Goal: Task Accomplishment & Management: Manage account settings

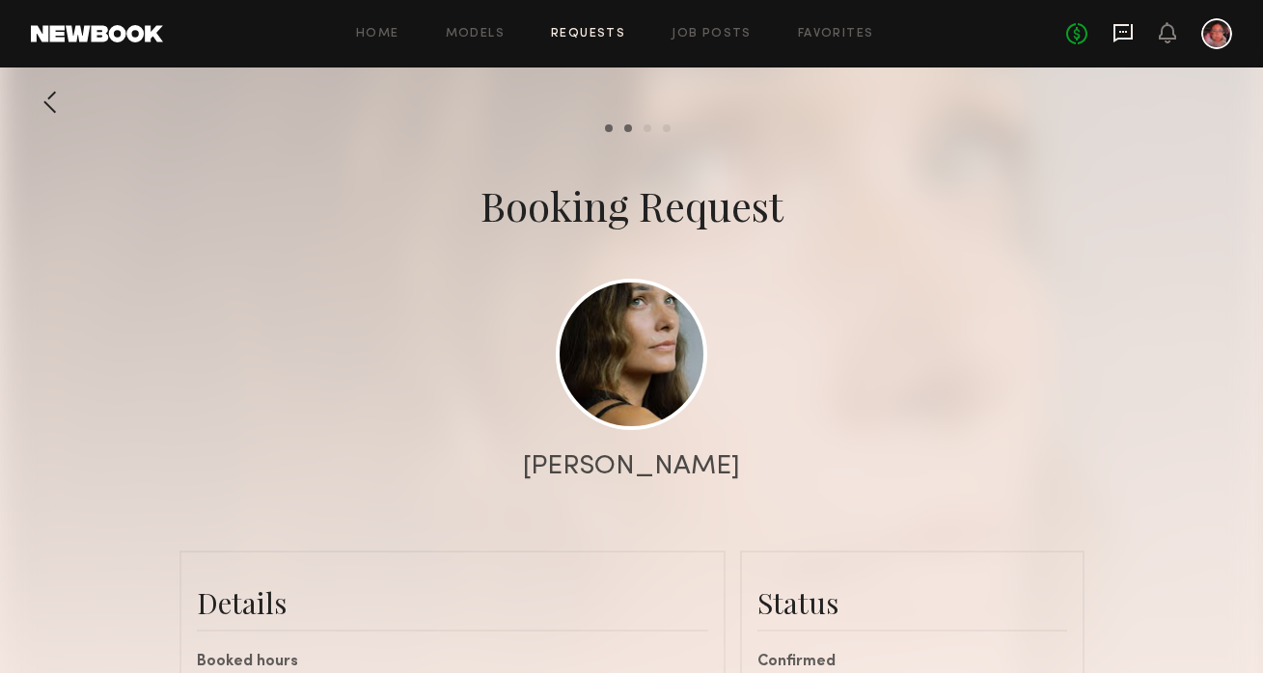
click at [1122, 34] on icon at bounding box center [1122, 32] width 21 height 21
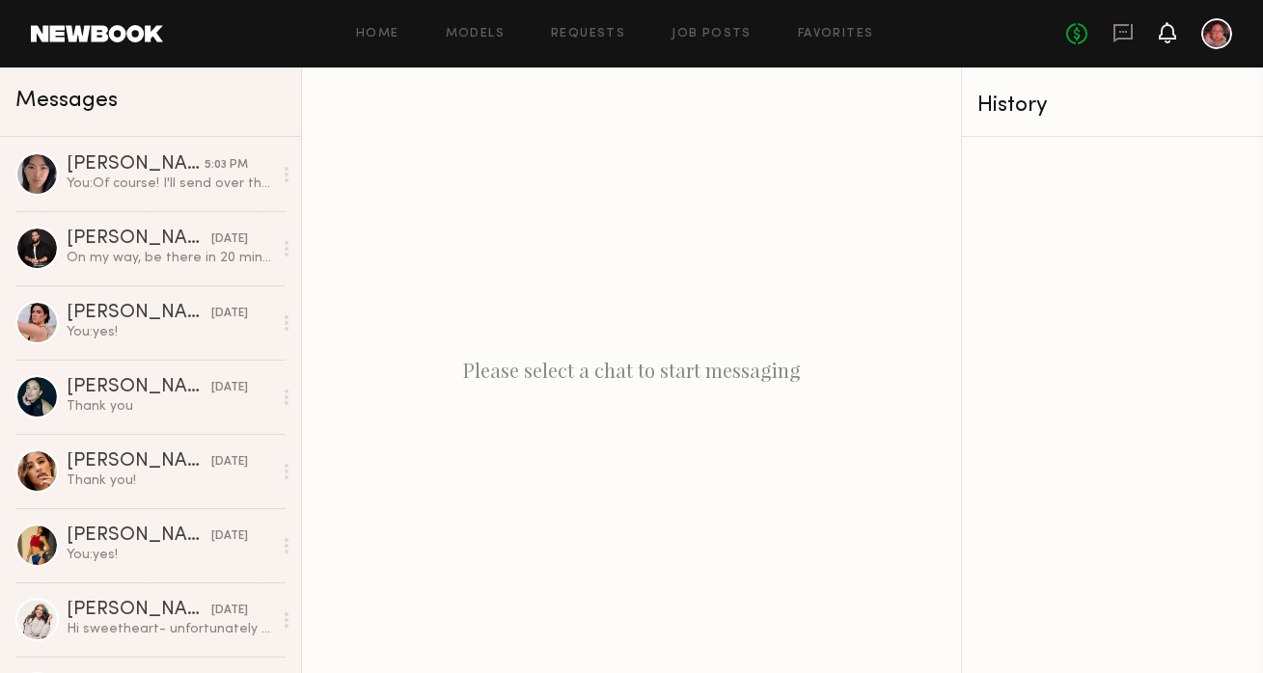
click at [1170, 39] on icon at bounding box center [1167, 32] width 15 height 14
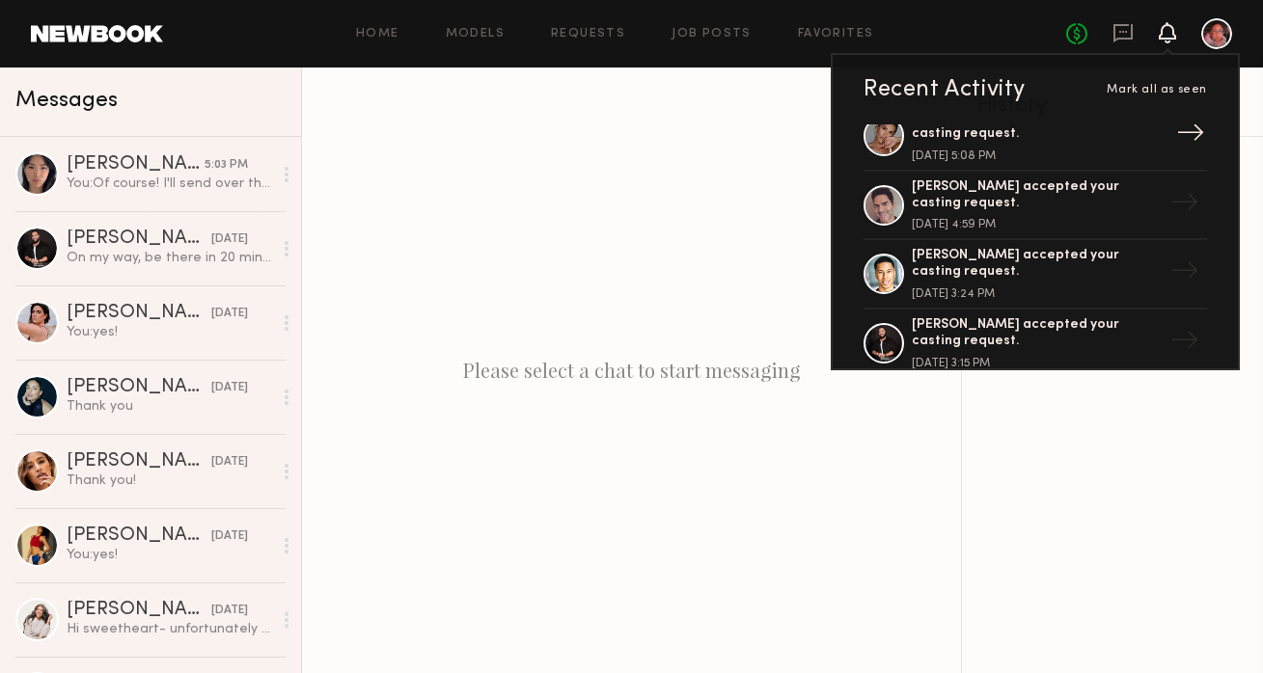
scroll to position [185, 0]
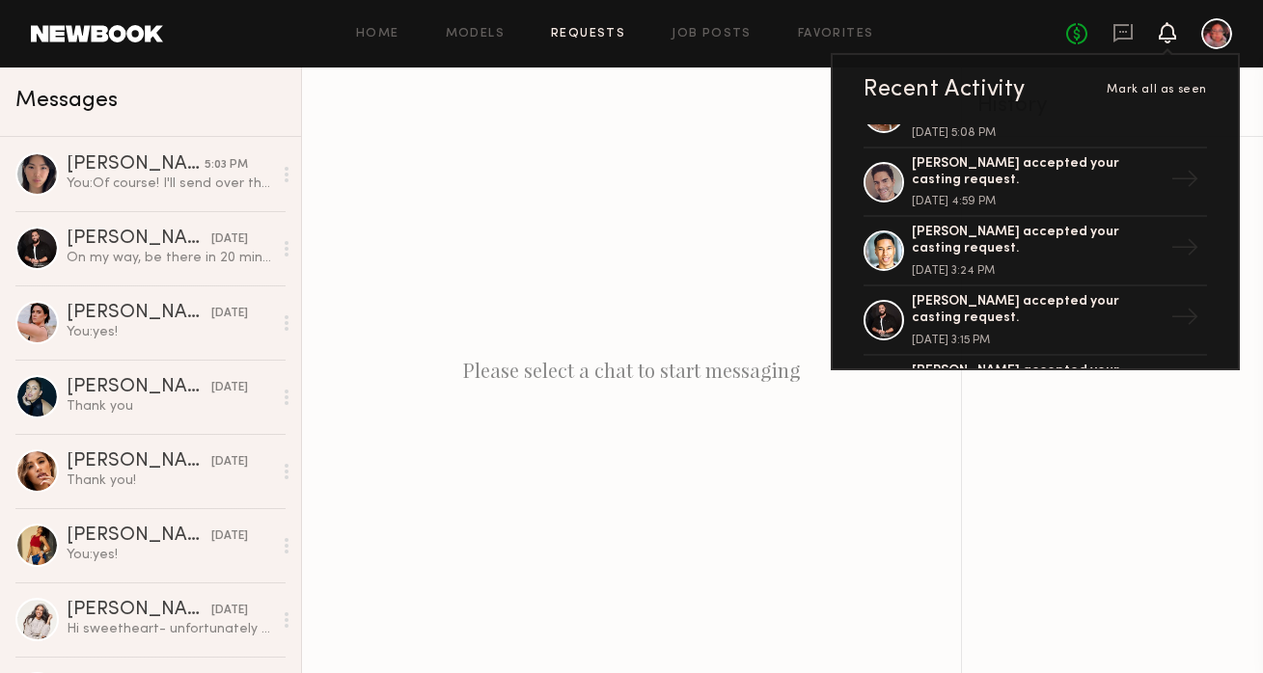
click at [576, 32] on link "Requests" at bounding box center [588, 34] width 74 height 13
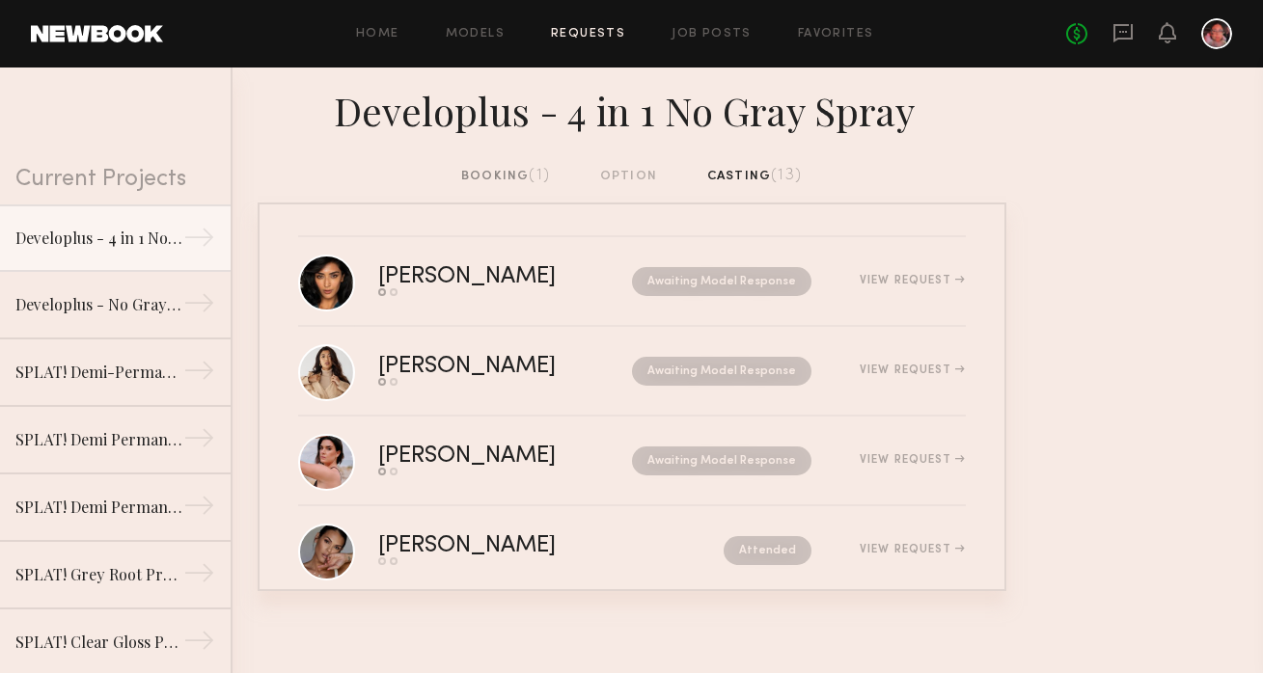
click at [507, 180] on div "booking (1)" at bounding box center [505, 176] width 89 height 21
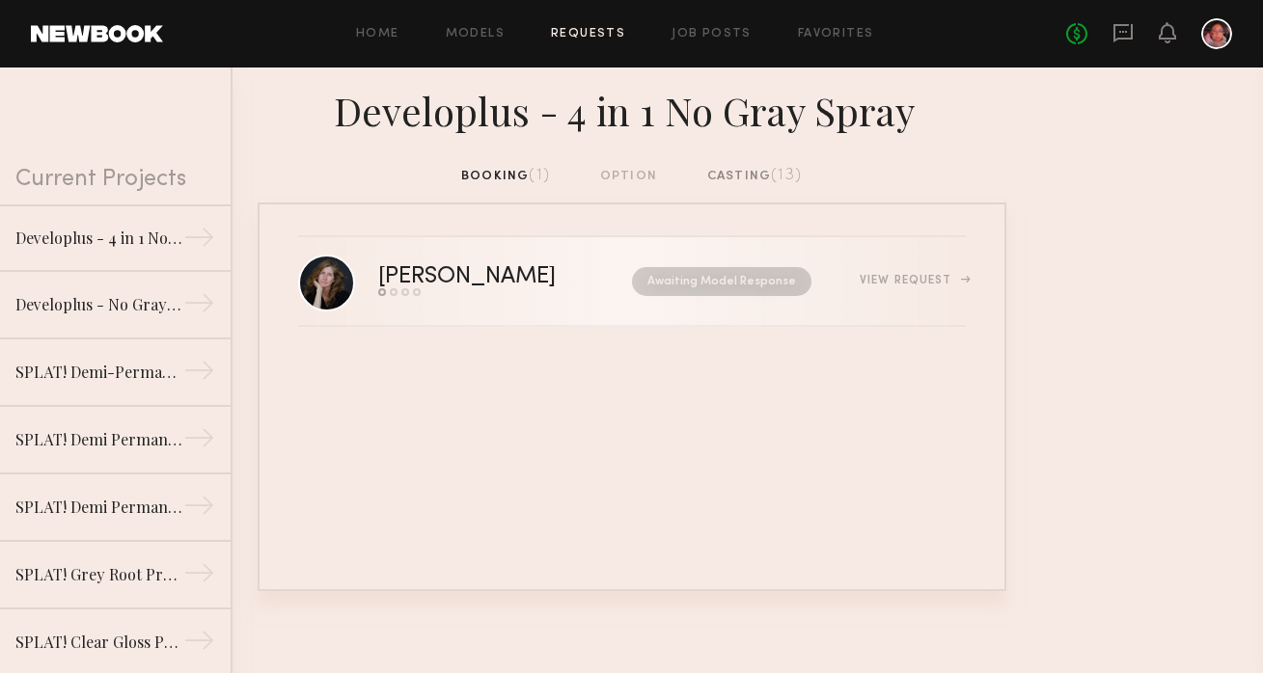
click at [914, 281] on div "View Request" at bounding box center [912, 281] width 105 height 12
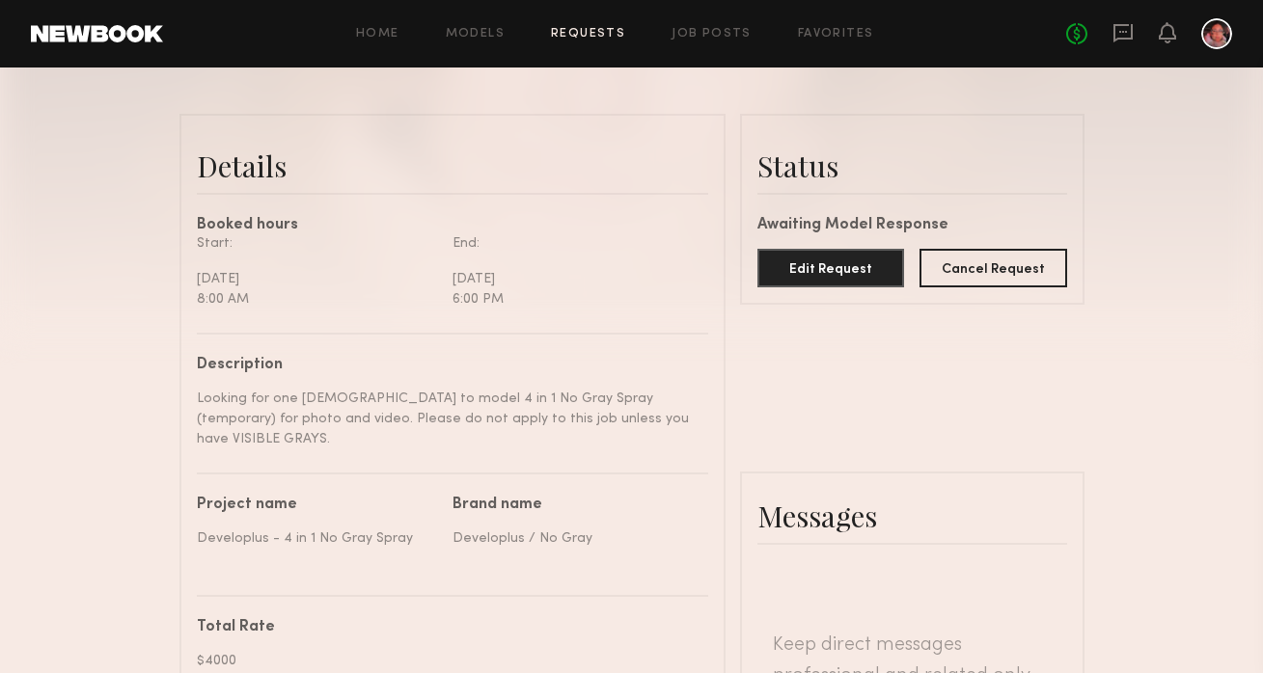
scroll to position [226, 0]
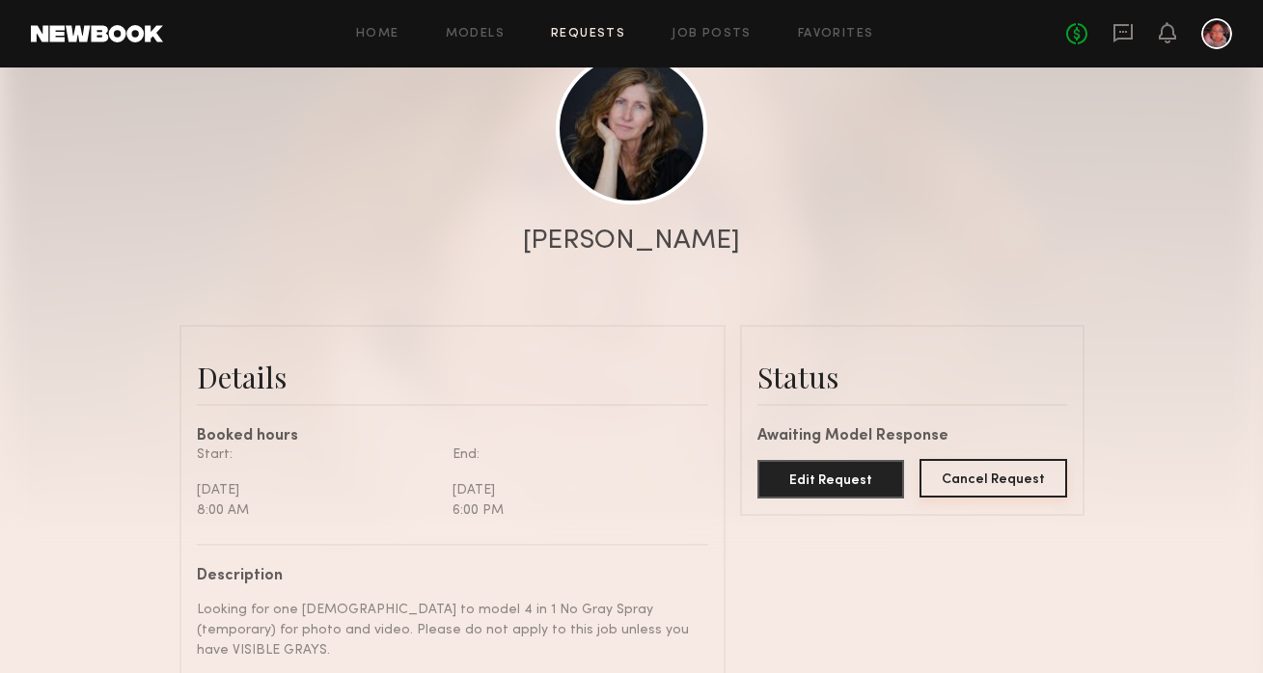
click at [955, 481] on button "Cancel Request" at bounding box center [994, 478] width 148 height 39
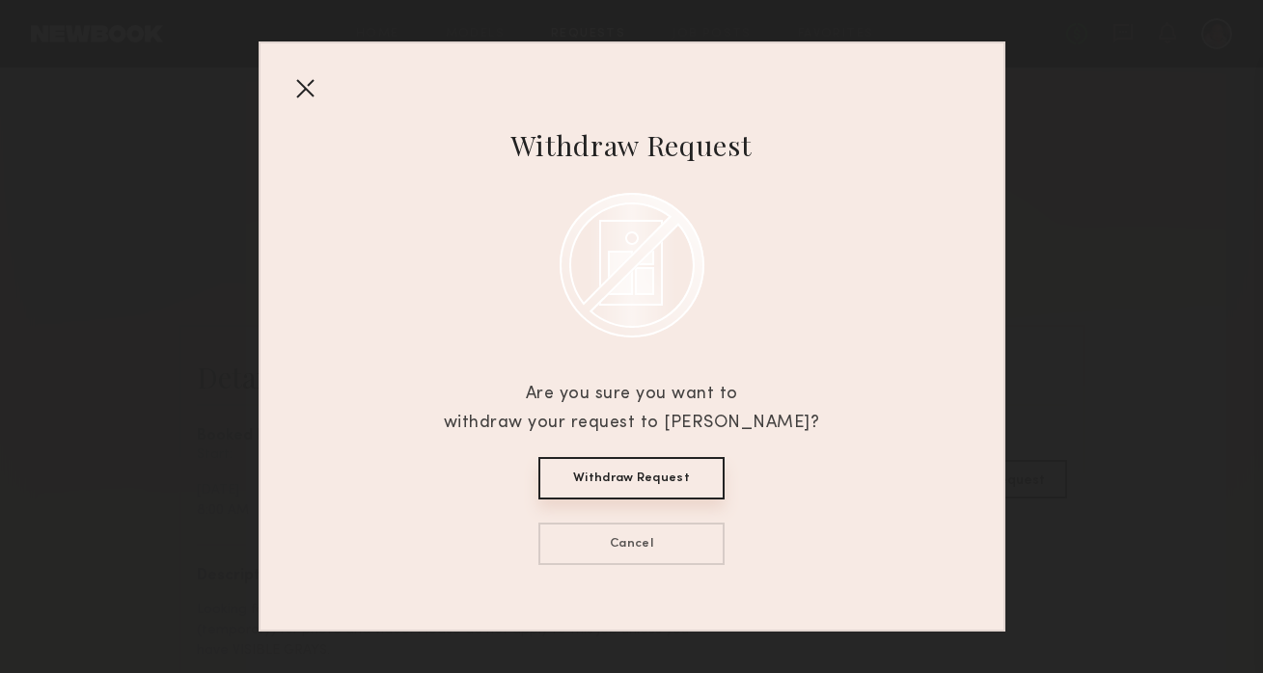
click at [665, 460] on button "Withdraw Request" at bounding box center [631, 478] width 186 height 42
